Goal: Task Accomplishment & Management: Manage account settings

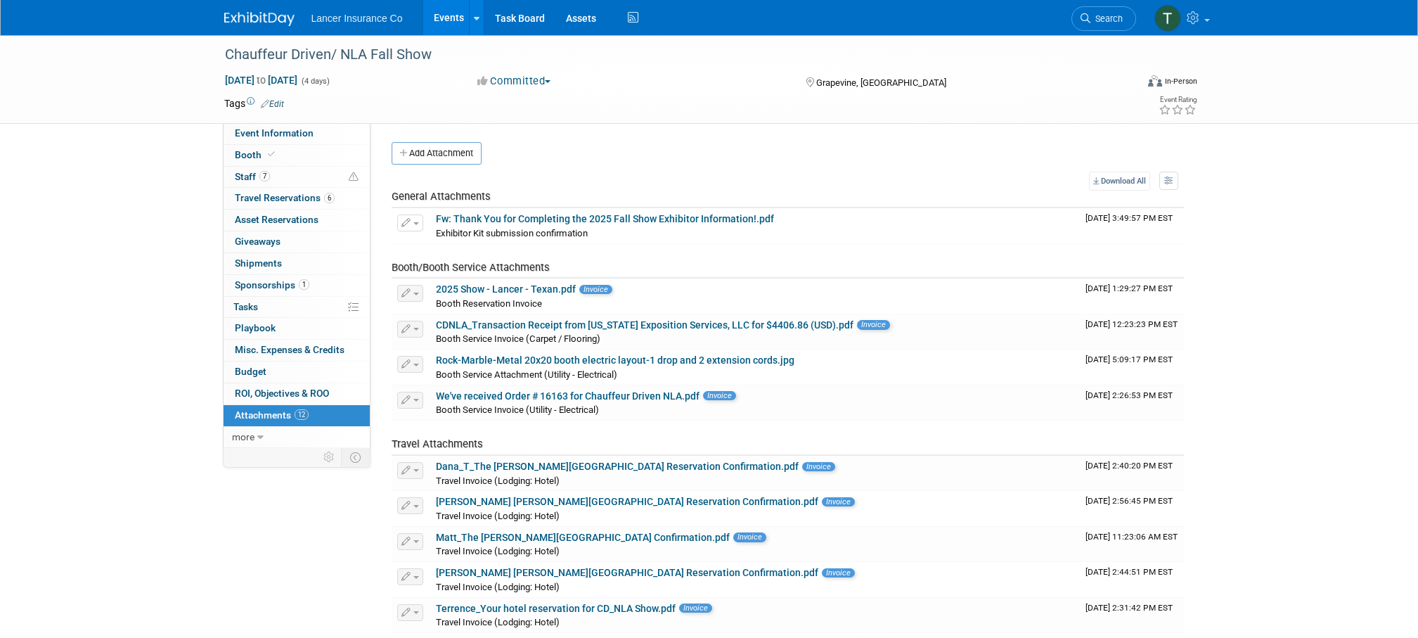
click at [443, 17] on link "Events" at bounding box center [448, 17] width 51 height 35
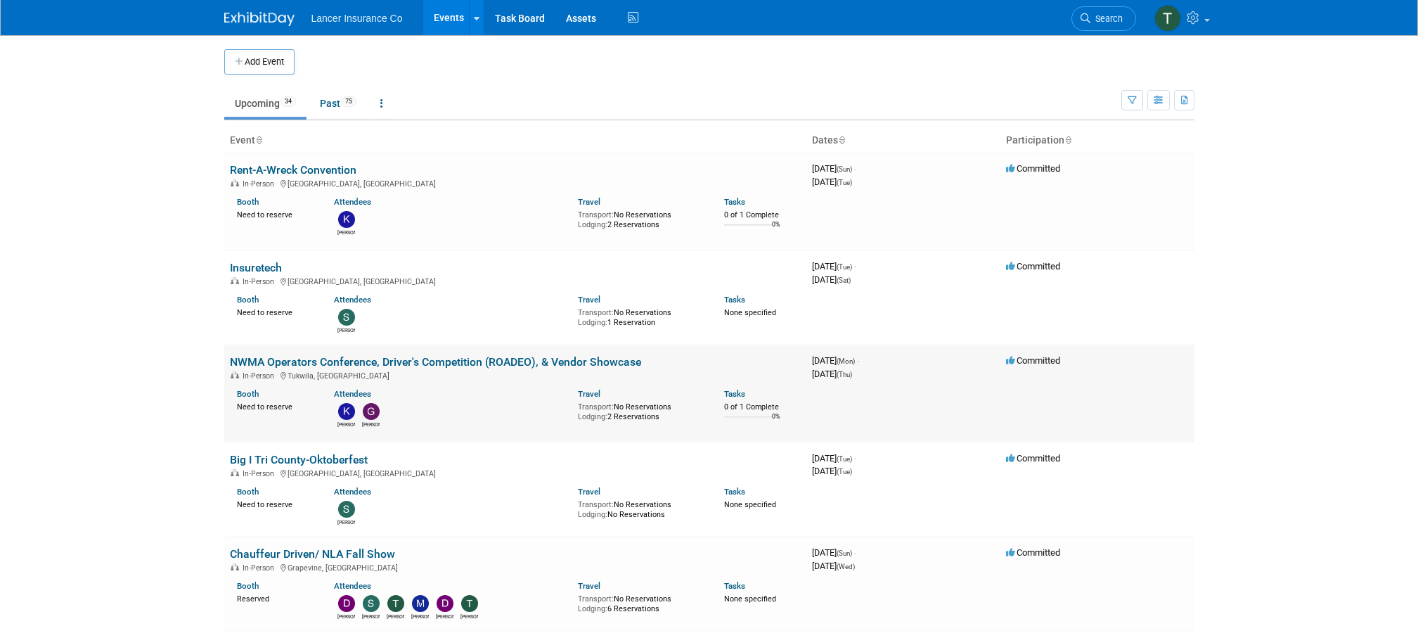
click at [297, 362] on link "NWMA Operators Conference, Driver's Competition (ROADEO), & Vendor Showcase" at bounding box center [435, 361] width 411 height 13
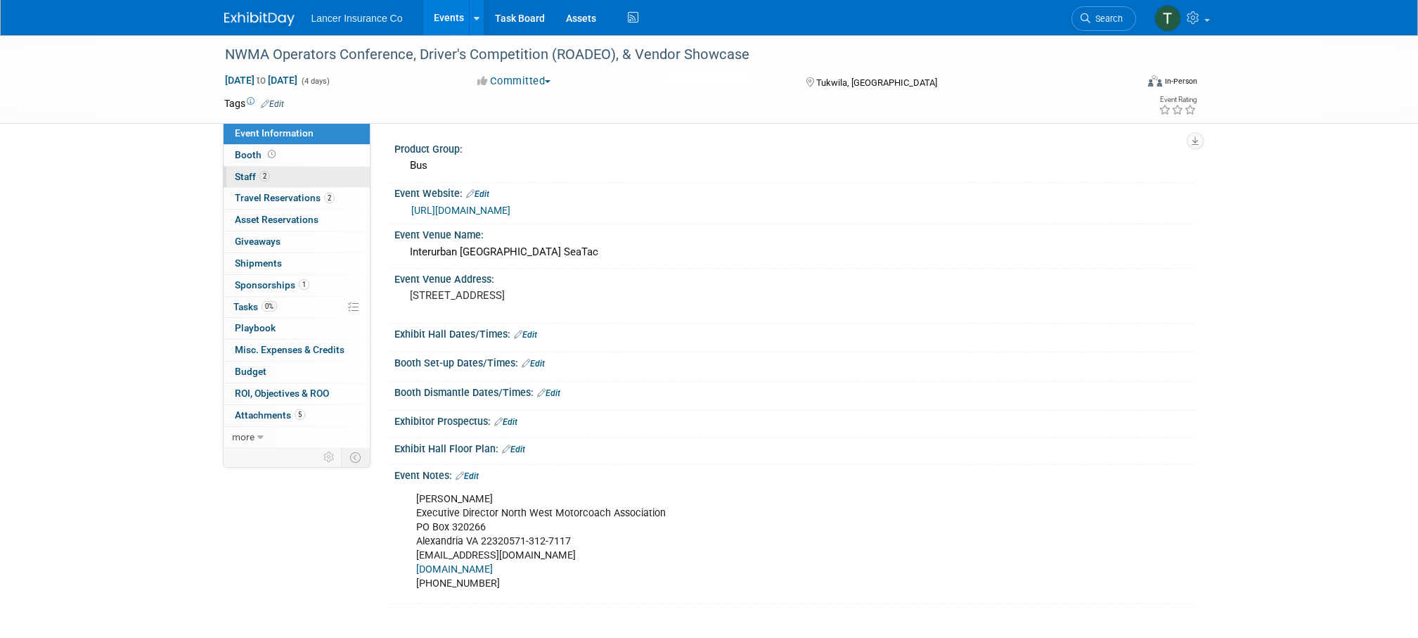
click at [250, 179] on span "Staff 2" at bounding box center [252, 176] width 35 height 11
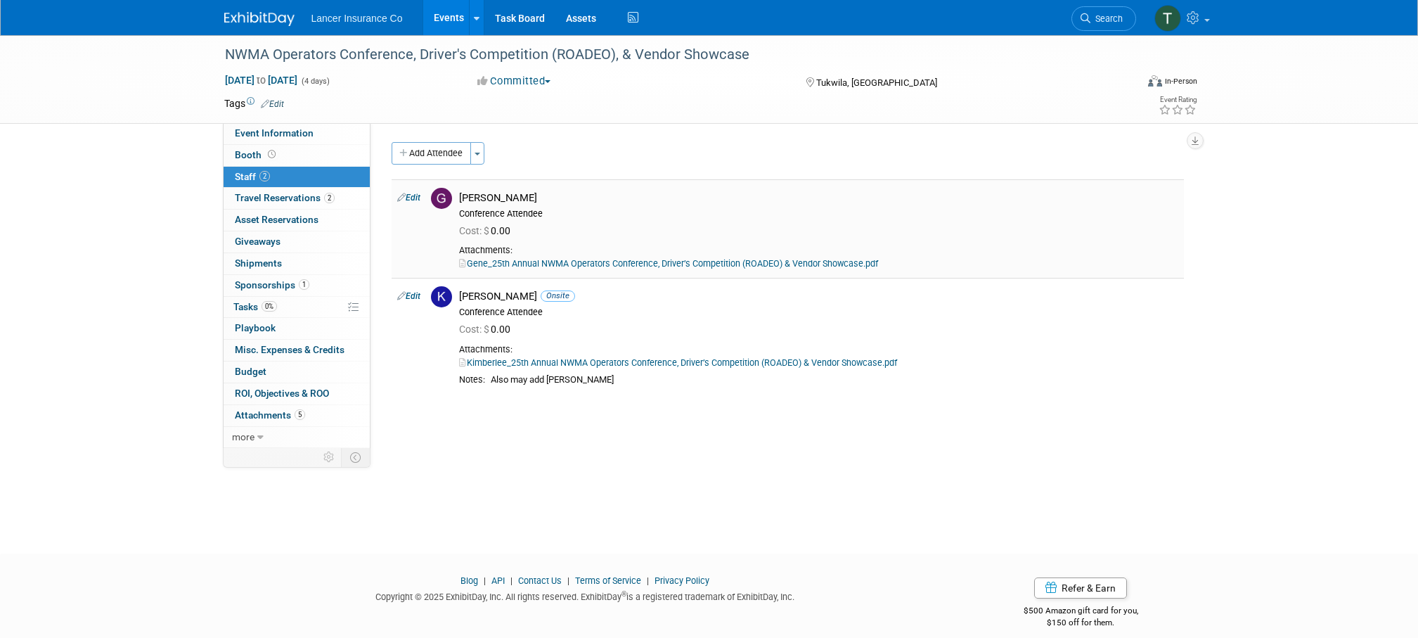
click at [410, 198] on link "Edit" at bounding box center [408, 198] width 23 height 10
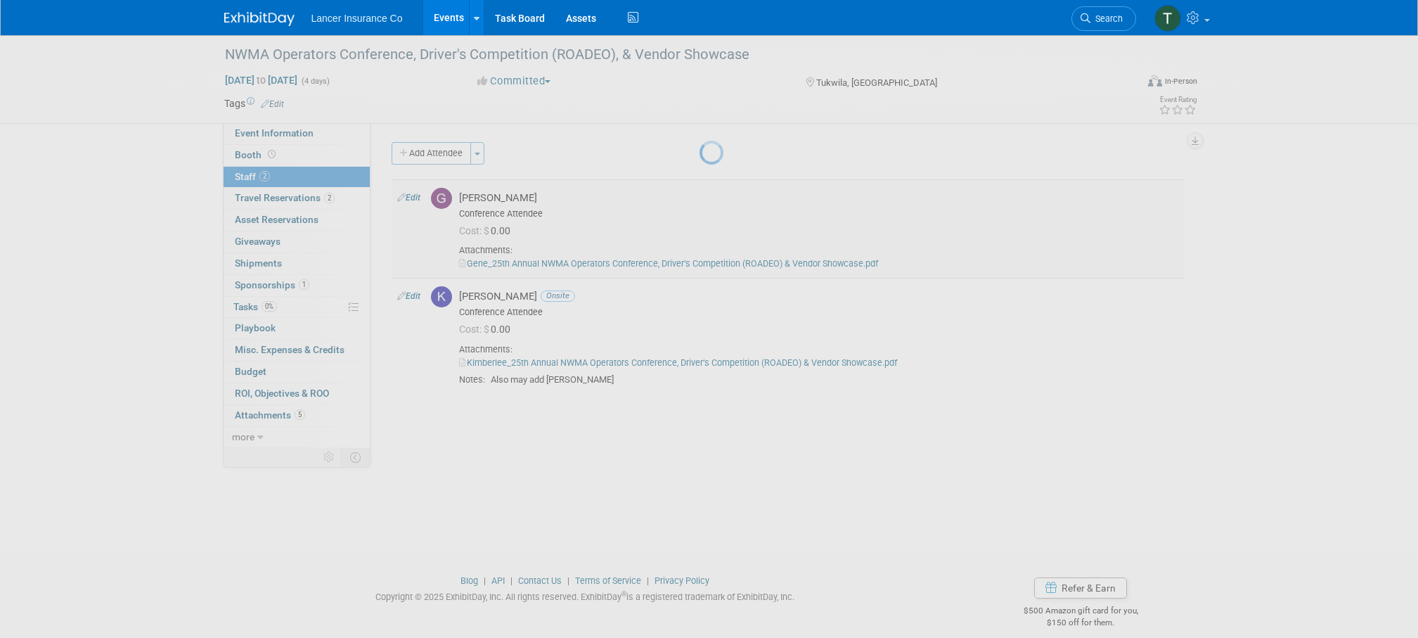
select select "1073d5be-46d3-47a1-a9b7-f92ef542d7c6"
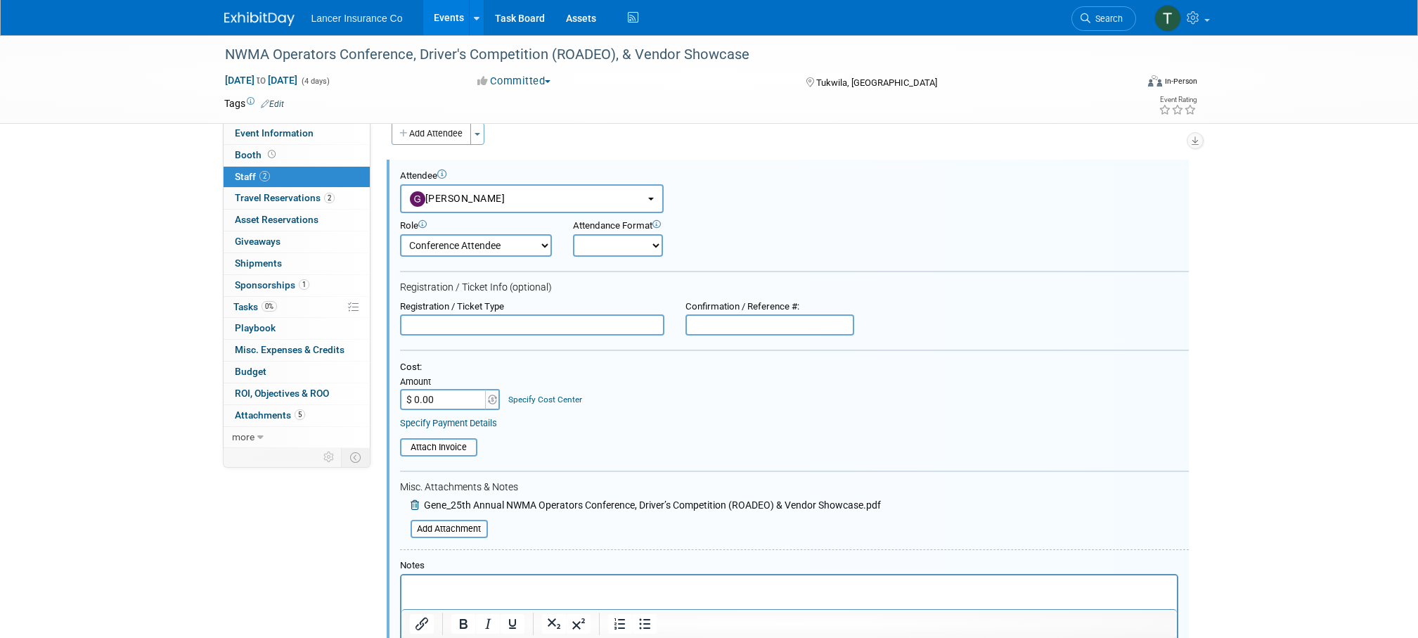
click at [451, 401] on input "$ 0.00" at bounding box center [444, 399] width 88 height 21
type input "$ 70.00"
click at [439, 446] on input "file" at bounding box center [392, 446] width 167 height 15
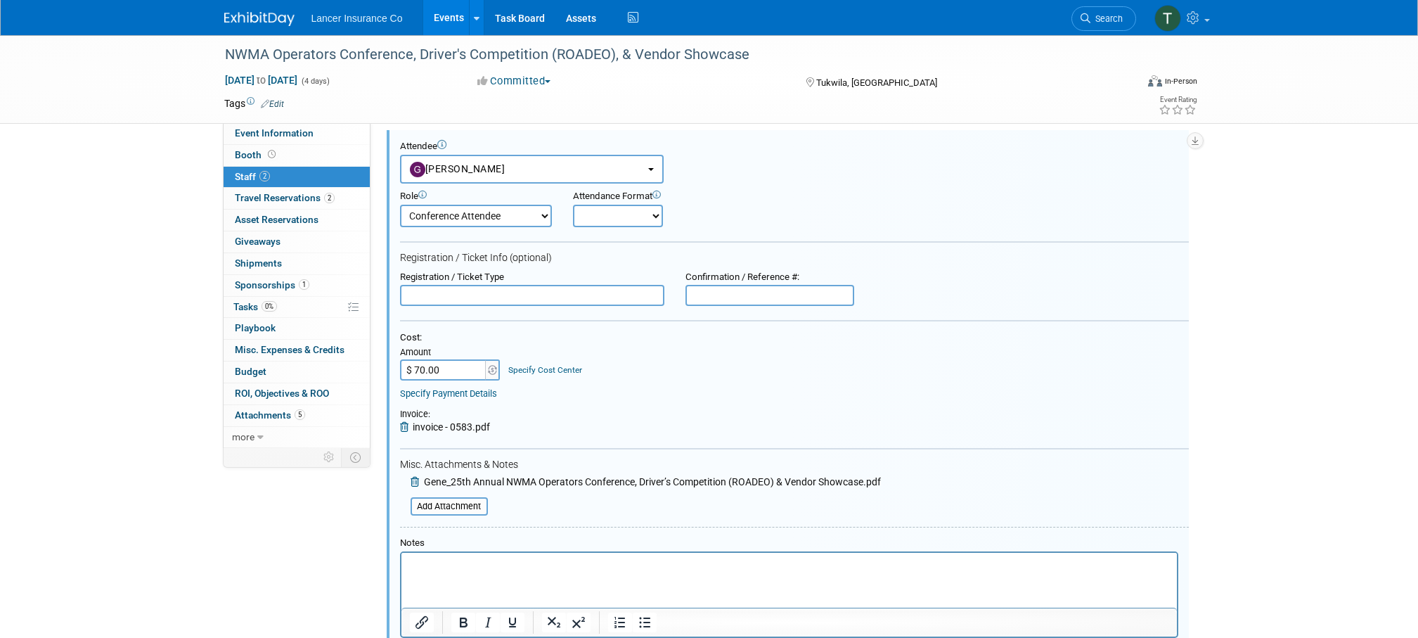
scroll to position [67, 0]
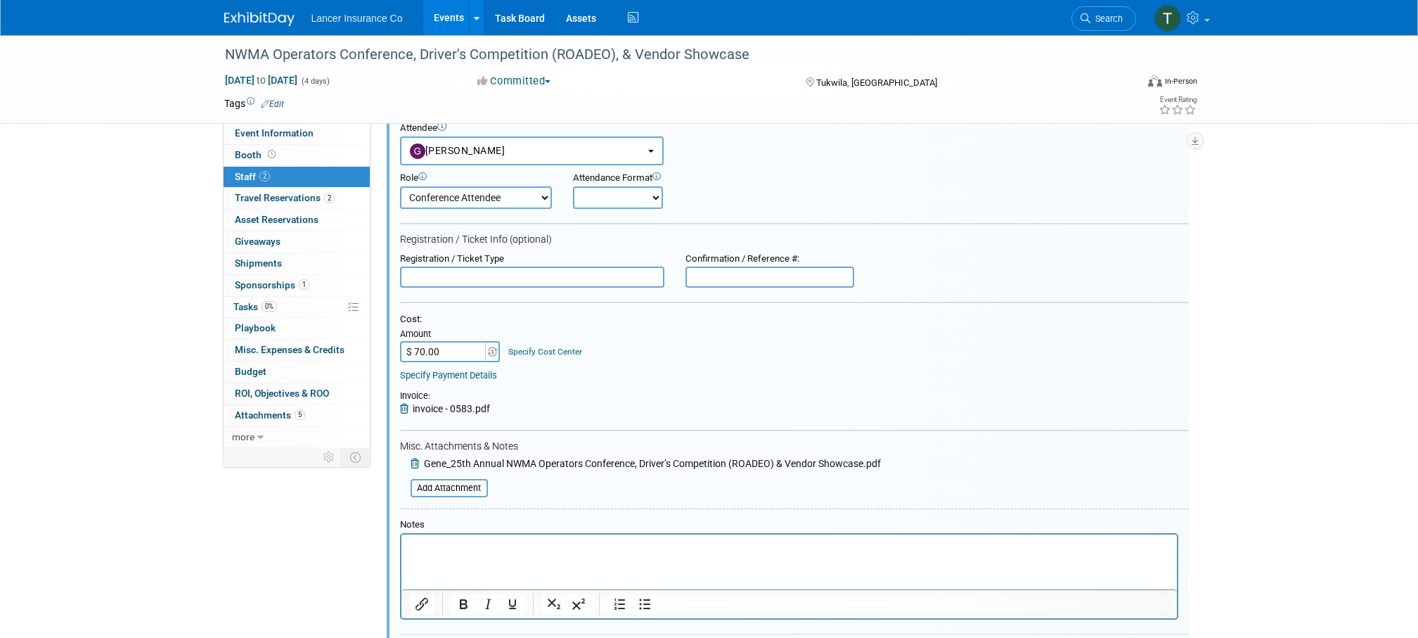
click at [433, 546] on p "Rich Text Area. Press ALT-0 for help." at bounding box center [788, 546] width 759 height 14
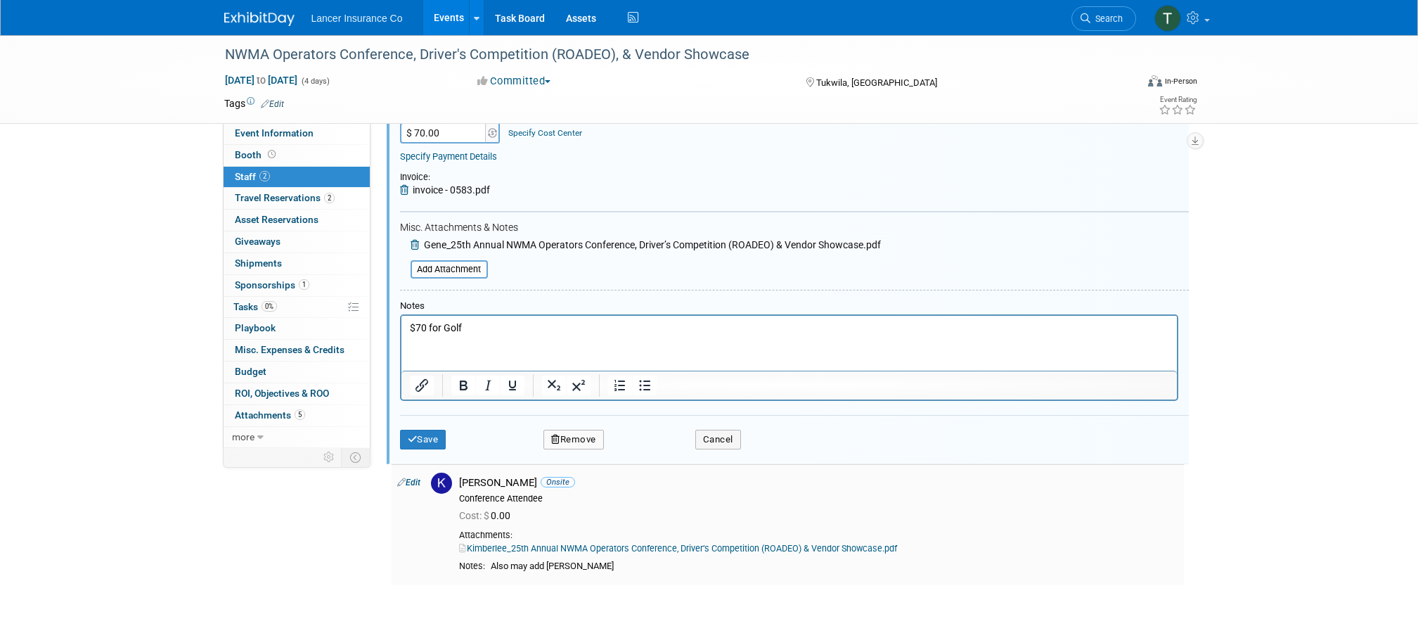
scroll to position [292, 0]
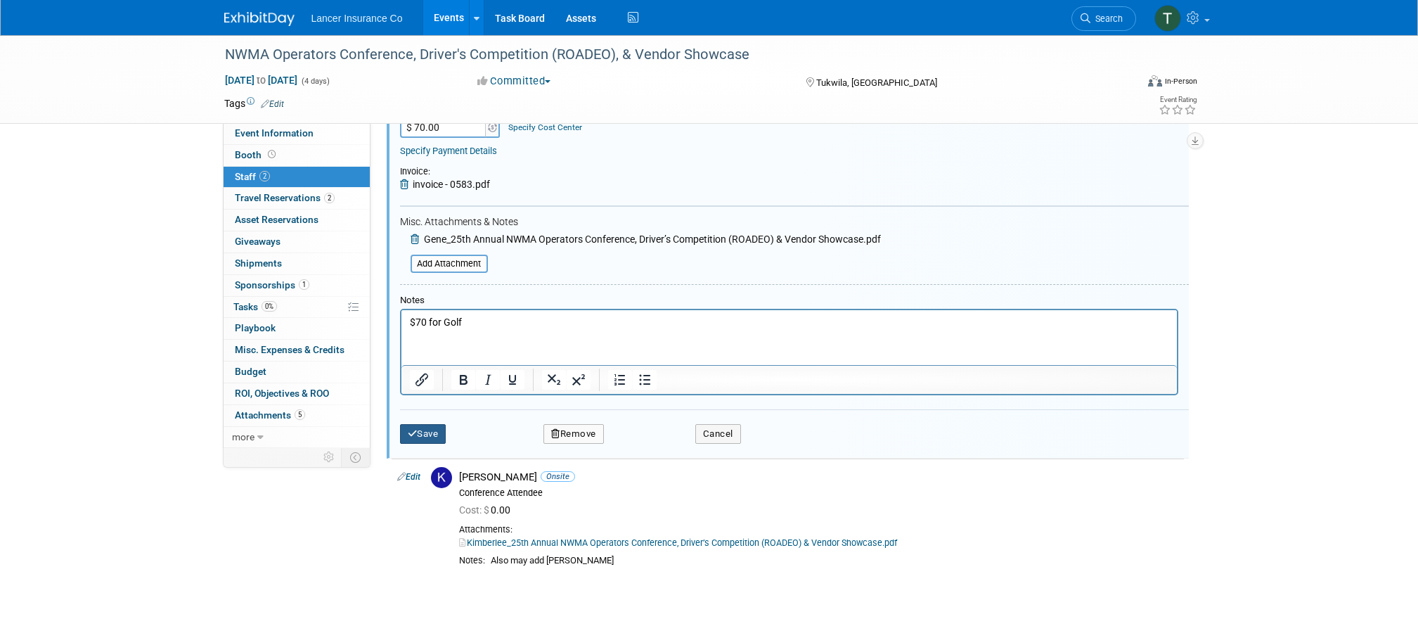
click at [430, 436] on button "Save" at bounding box center [423, 434] width 46 height 20
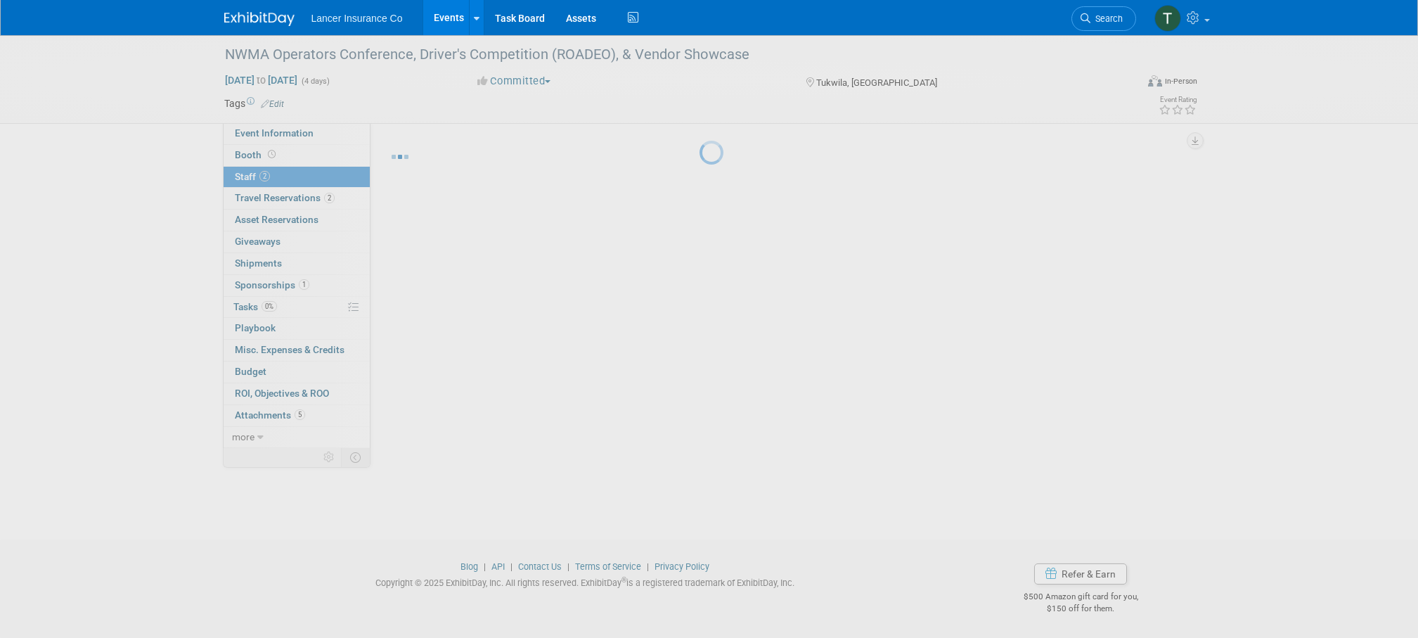
scroll to position [14, 0]
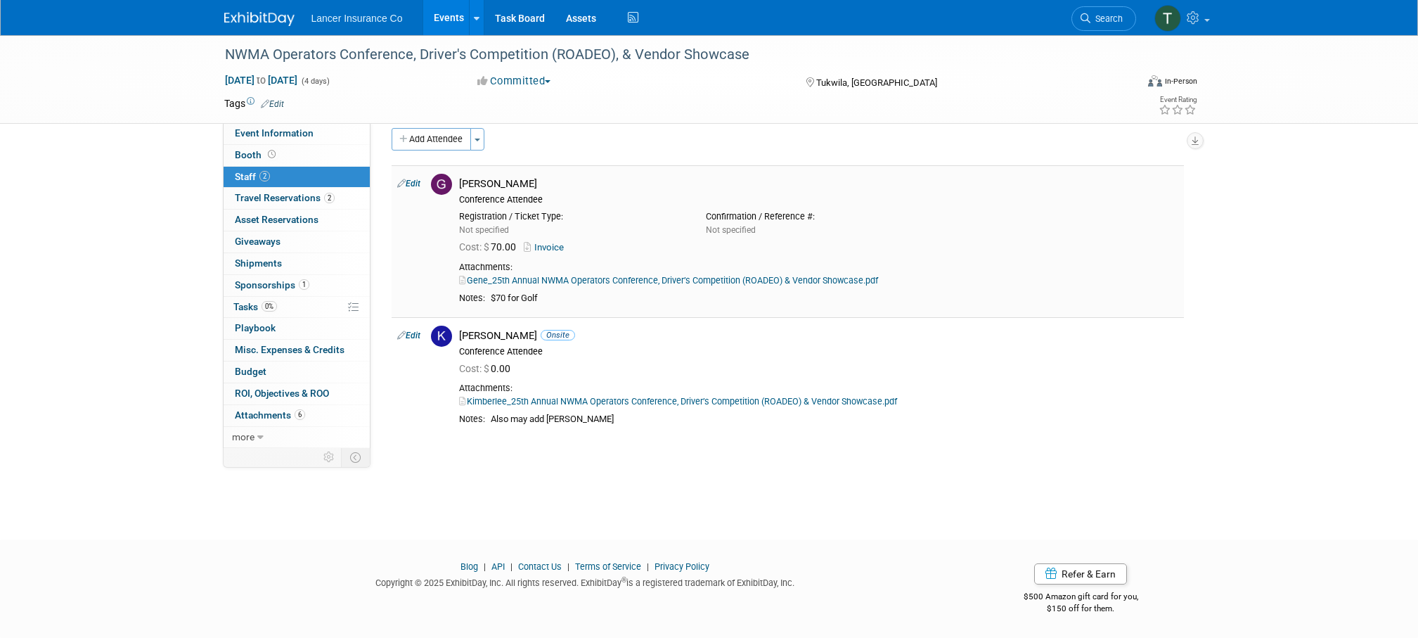
click at [544, 280] on link "Gene_25th Annual NWMA Operators Conference, Driver’s Competition (ROADEO) & Ven…" at bounding box center [668, 280] width 419 height 11
click at [258, 284] on span "Sponsorships 1" at bounding box center [272, 284] width 75 height 11
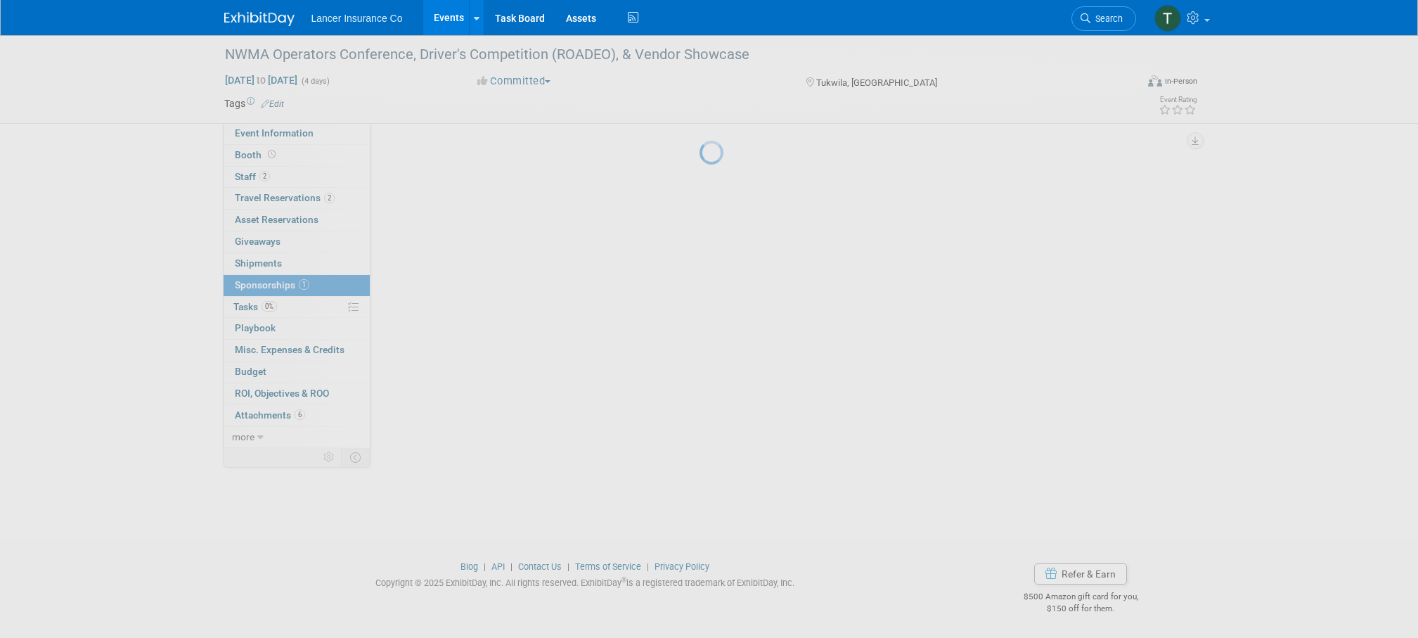
scroll to position [0, 0]
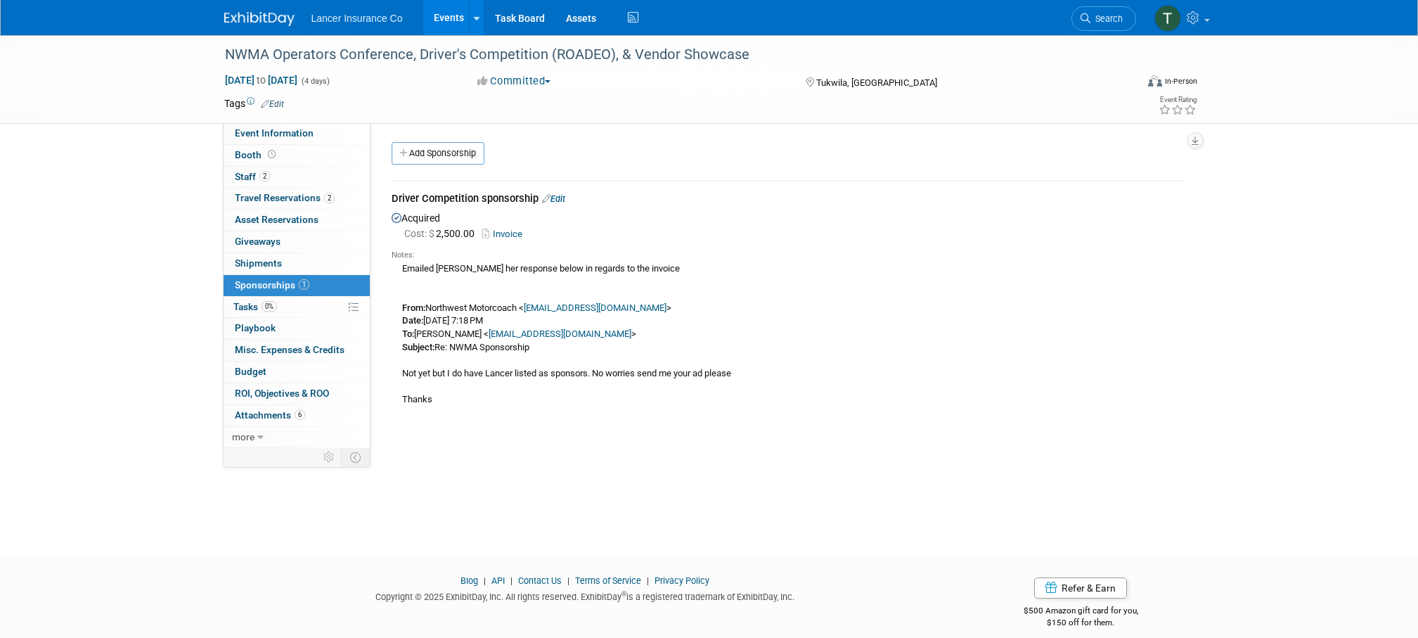
click at [501, 231] on link "Invoice" at bounding box center [505, 233] width 46 height 11
click at [257, 413] on span "Attachments 6" at bounding box center [270, 414] width 70 height 11
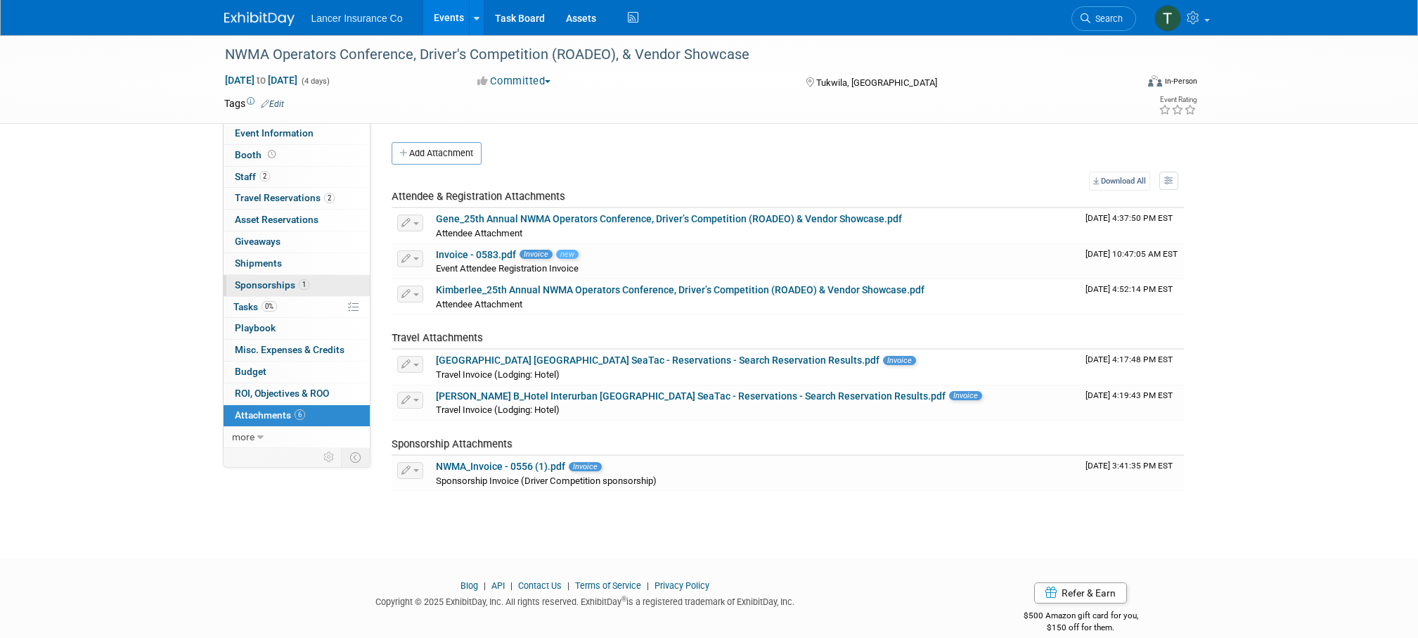
click at [267, 285] on span "Sponsorships 1" at bounding box center [272, 284] width 75 height 11
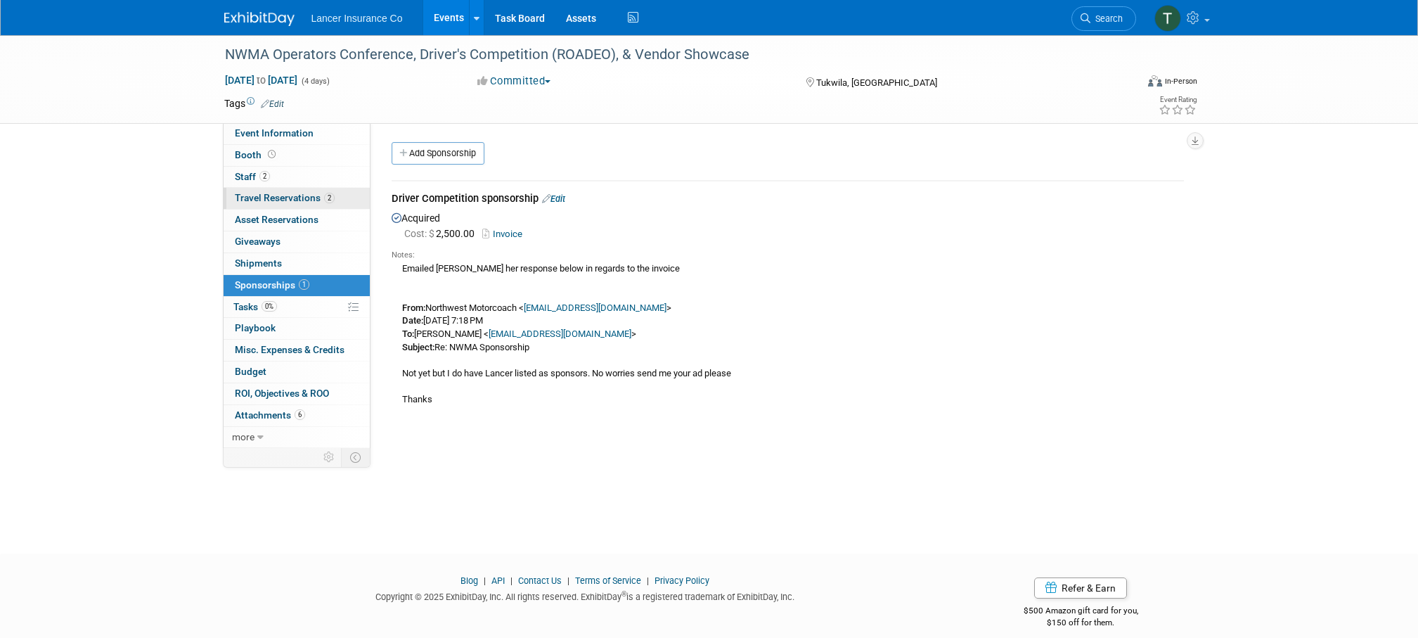
click at [262, 201] on span "Travel Reservations 2" at bounding box center [285, 197] width 100 height 11
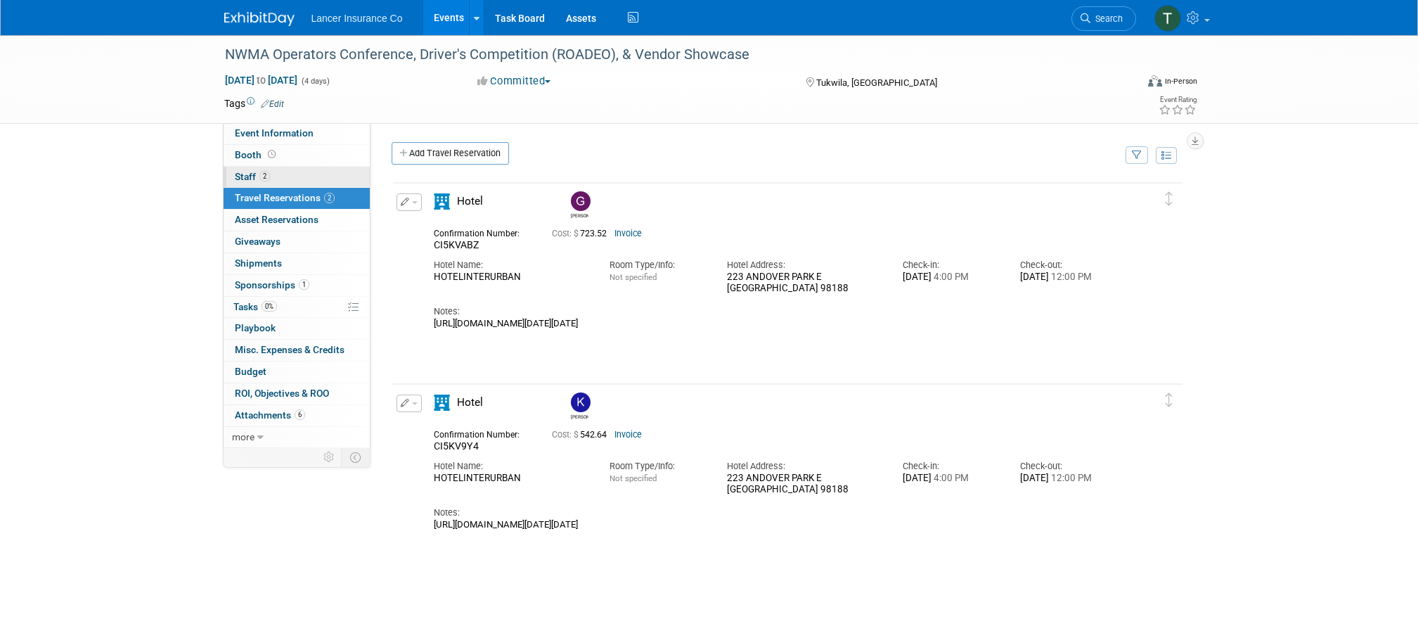
click at [240, 179] on span "Staff 2" at bounding box center [252, 176] width 35 height 11
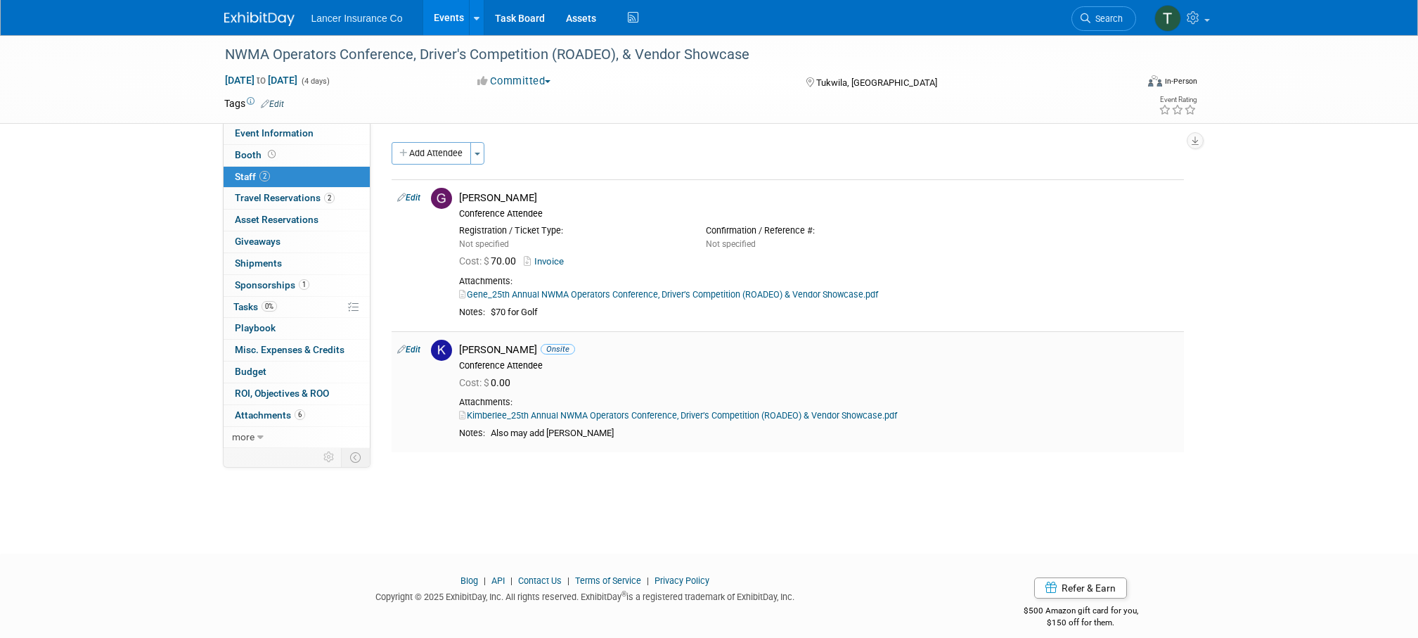
click at [532, 411] on link "Kimberlee_25th Annual NWMA Operators Conference, Driver’s Competition (ROADEO) …" at bounding box center [678, 415] width 438 height 11
click at [555, 293] on link "Gene_25th Annual NWMA Operators Conference, Driver’s Competition (ROADEO) & Ven…" at bounding box center [668, 294] width 419 height 11
click at [268, 285] on span "Sponsorships 1" at bounding box center [272, 284] width 75 height 11
click at [0, 0] on div at bounding box center [0, 0] width 0 height 0
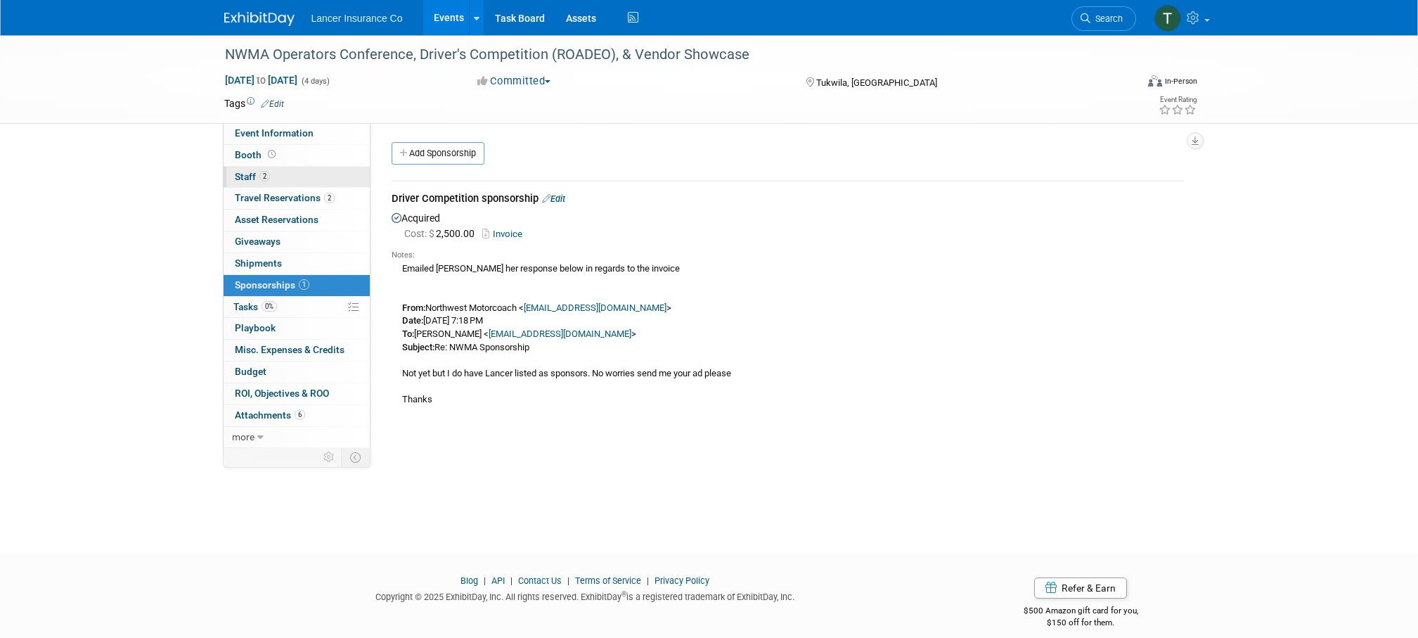
click at [246, 169] on link "2 Staff 2" at bounding box center [297, 177] width 146 height 21
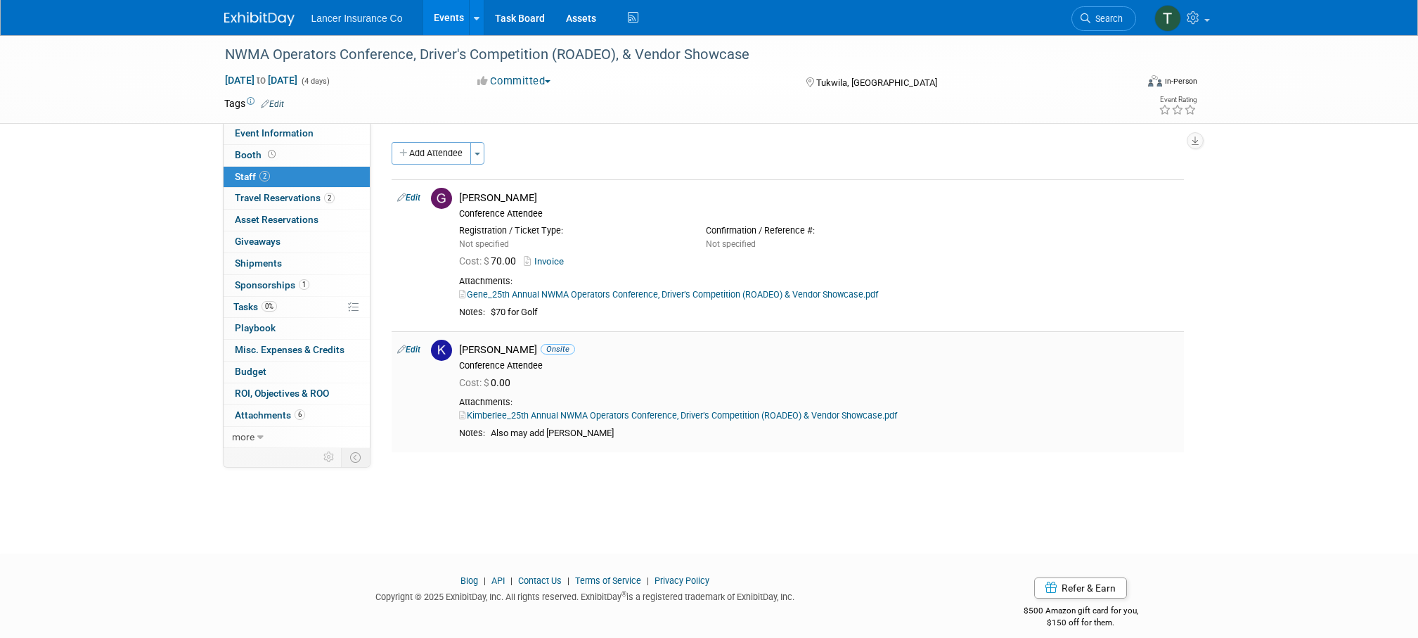
click at [650, 416] on link "Kimberlee_25th Annual NWMA Operators Conference, Driver’s Competition (ROADEO) …" at bounding box center [678, 415] width 438 height 11
